Goal: Navigation & Orientation: Find specific page/section

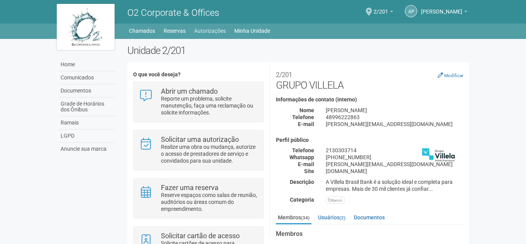
drag, startPoint x: 223, startPoint y: 45, endPoint x: 222, endPoint y: 34, distance: 11.6
click at [223, 34] on body "Aguarde... O2 Corporate & Offices ap agatha pedro de souza agatha pedro de souz…" at bounding box center [263, 122] width 526 height 244
drag, startPoint x: 438, startPoint y: 63, endPoint x: 436, endPoint y: 58, distance: 5.0
click at [437, 63] on div "**********" at bounding box center [369, 149] width 199 height 175
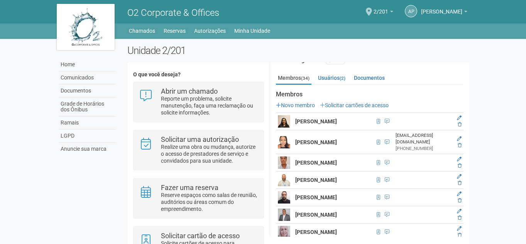
scroll to position [154, 0]
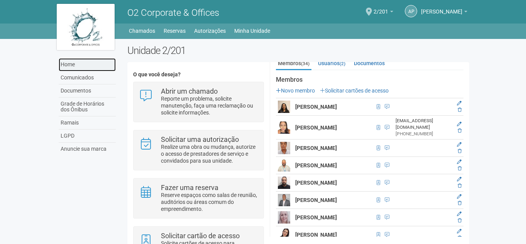
click at [74, 64] on link "Home" at bounding box center [87, 64] width 57 height 13
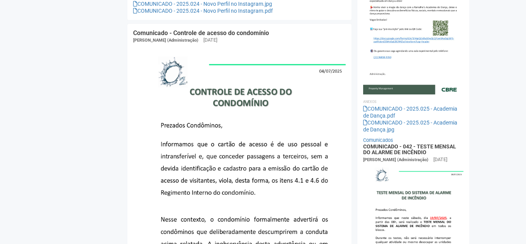
scroll to position [772, 0]
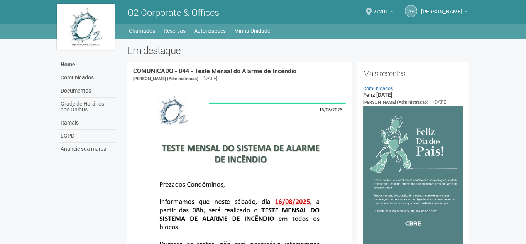
scroll to position [772, 0]
